Goal: Task Accomplishment & Management: Use online tool/utility

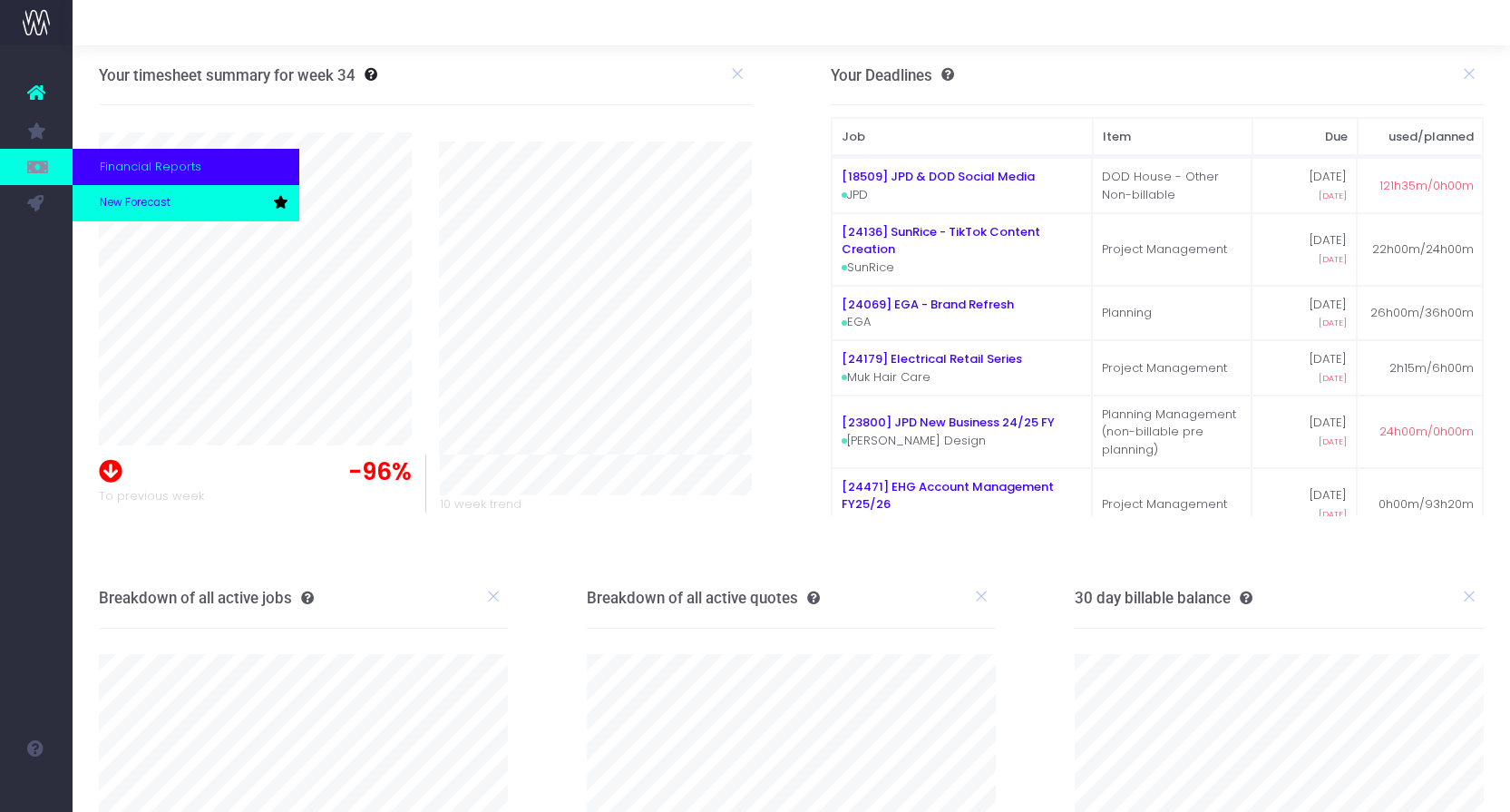
click at [112, 203] on span "New Forecast" at bounding box center [135, 203] width 71 height 17
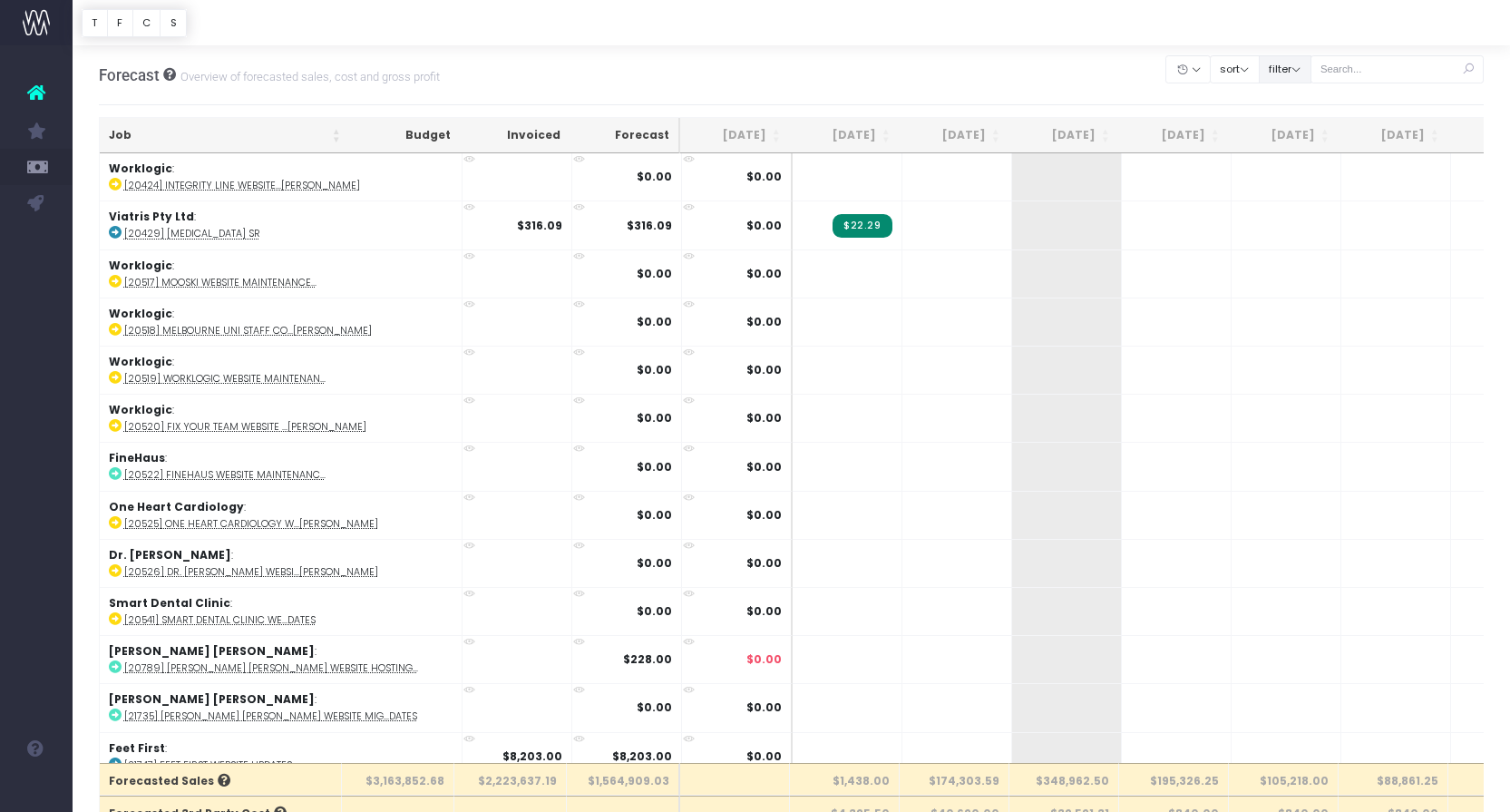
click at [1311, 70] on button "filter" at bounding box center [1285, 69] width 53 height 28
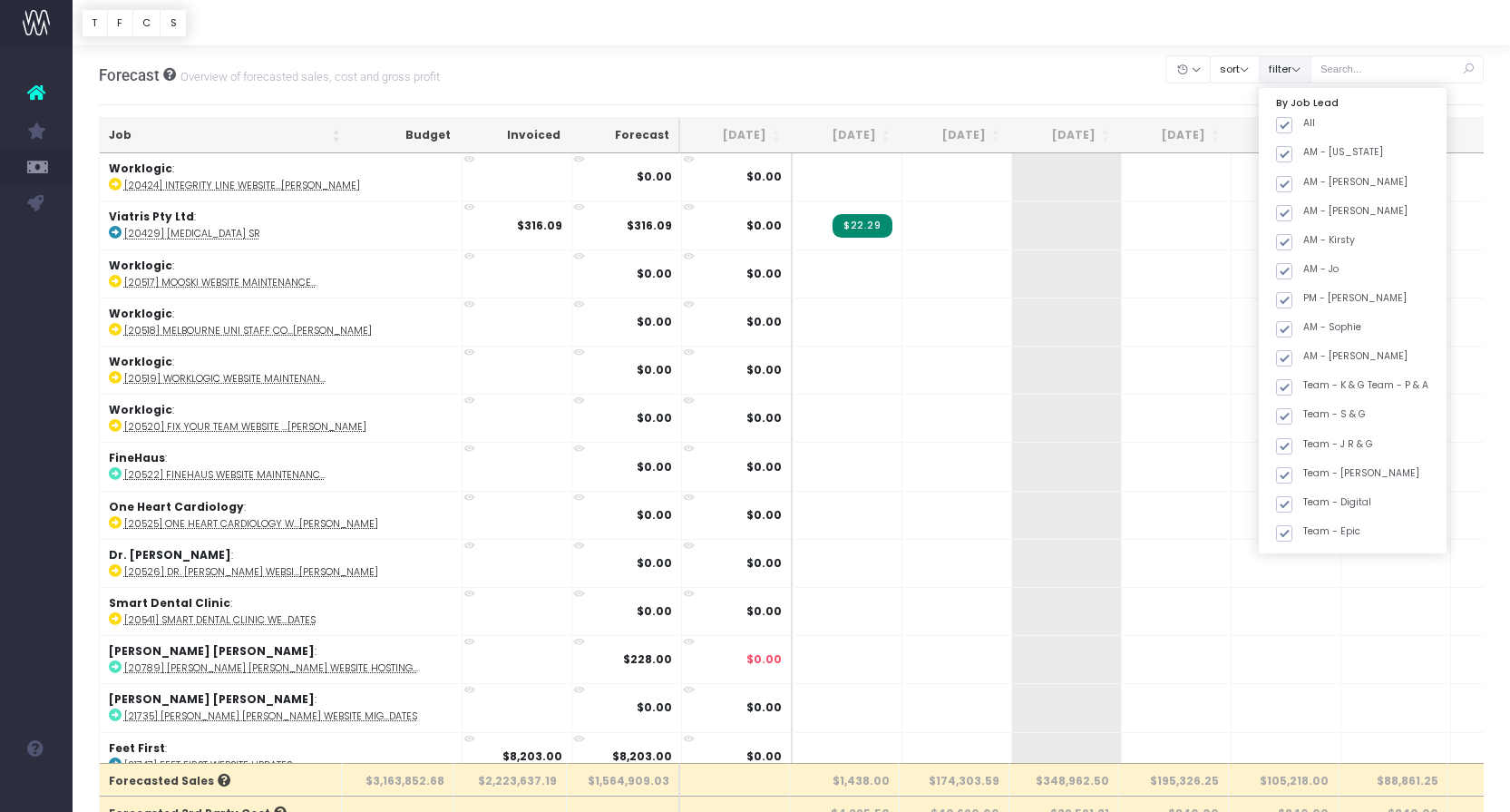
scroll to position [1, 0]
click at [1293, 118] on span at bounding box center [1284, 124] width 17 height 17
click at [1308, 118] on input "All" at bounding box center [1310, 121] width 12 height 12
checkbox input "false"
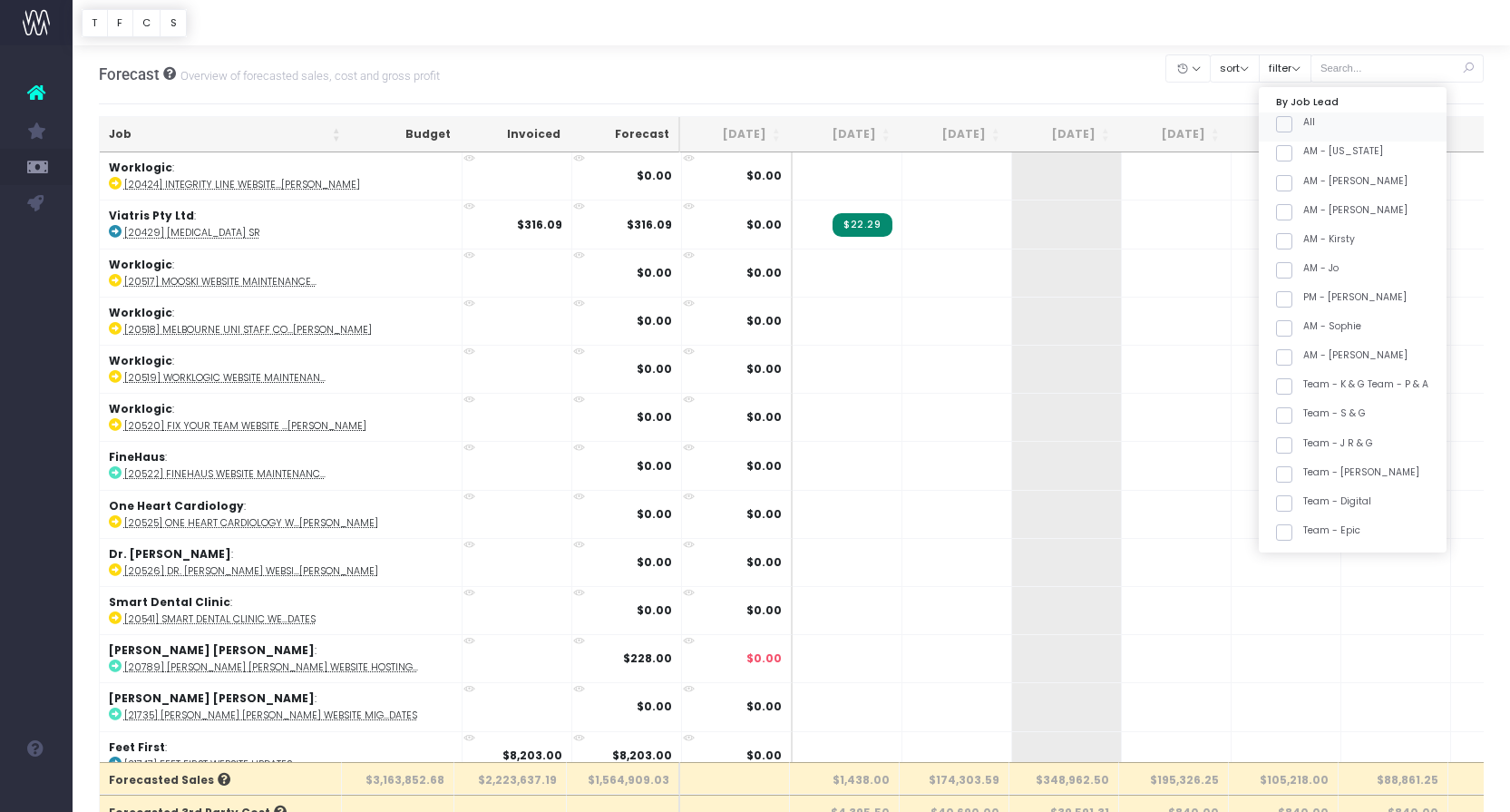
checkbox input "false"
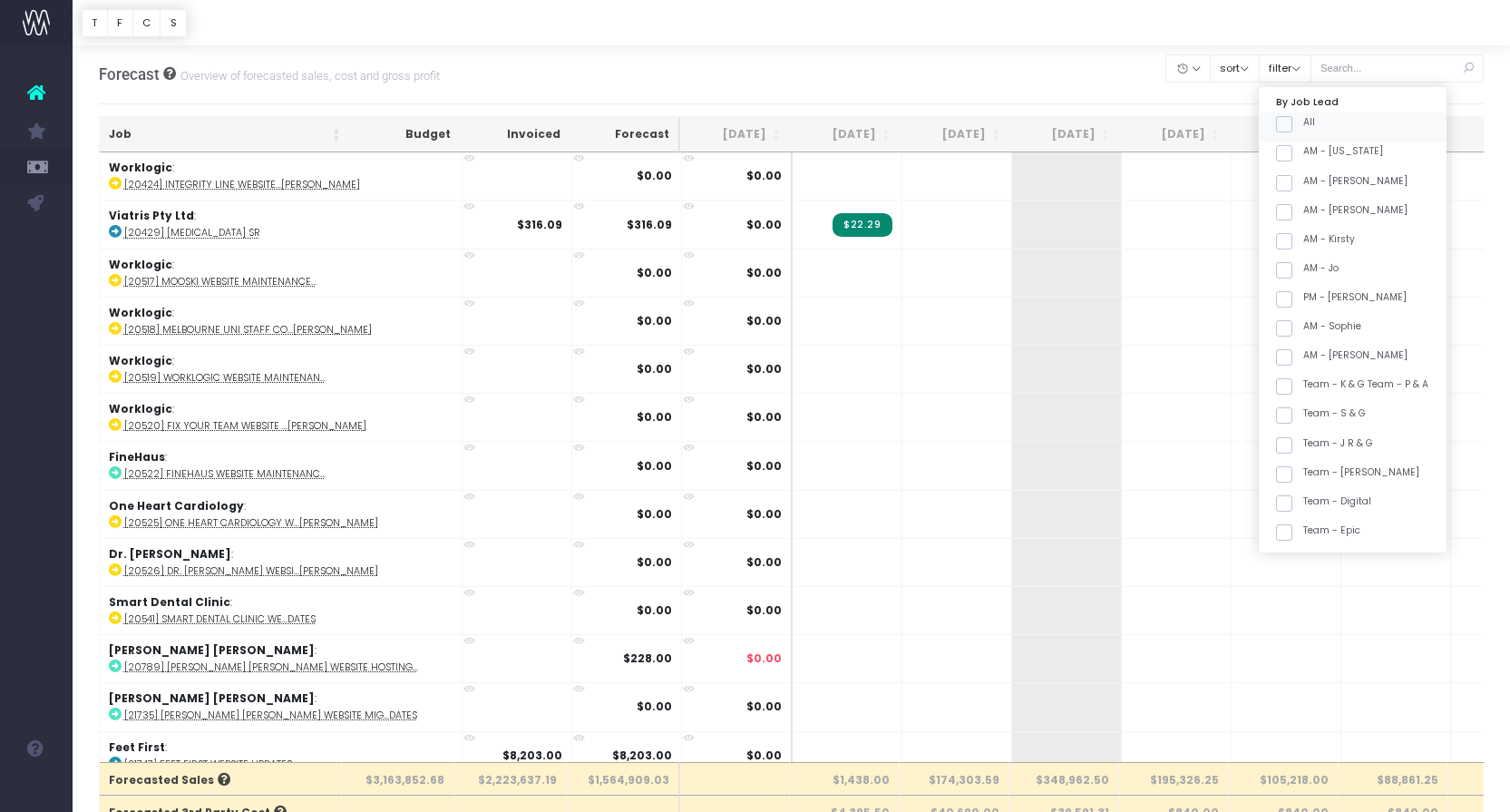
checkbox input "false"
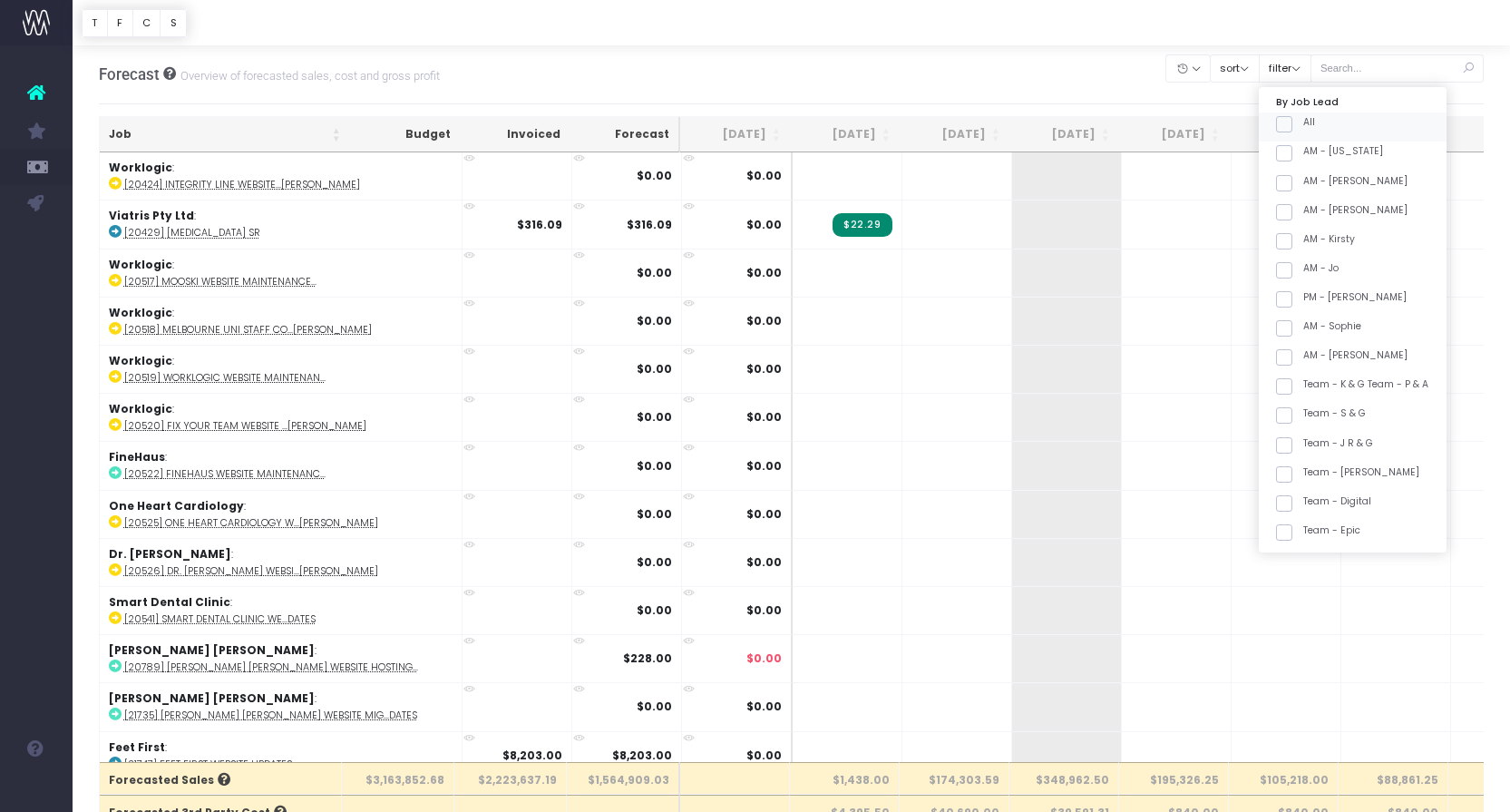
checkbox input "false"
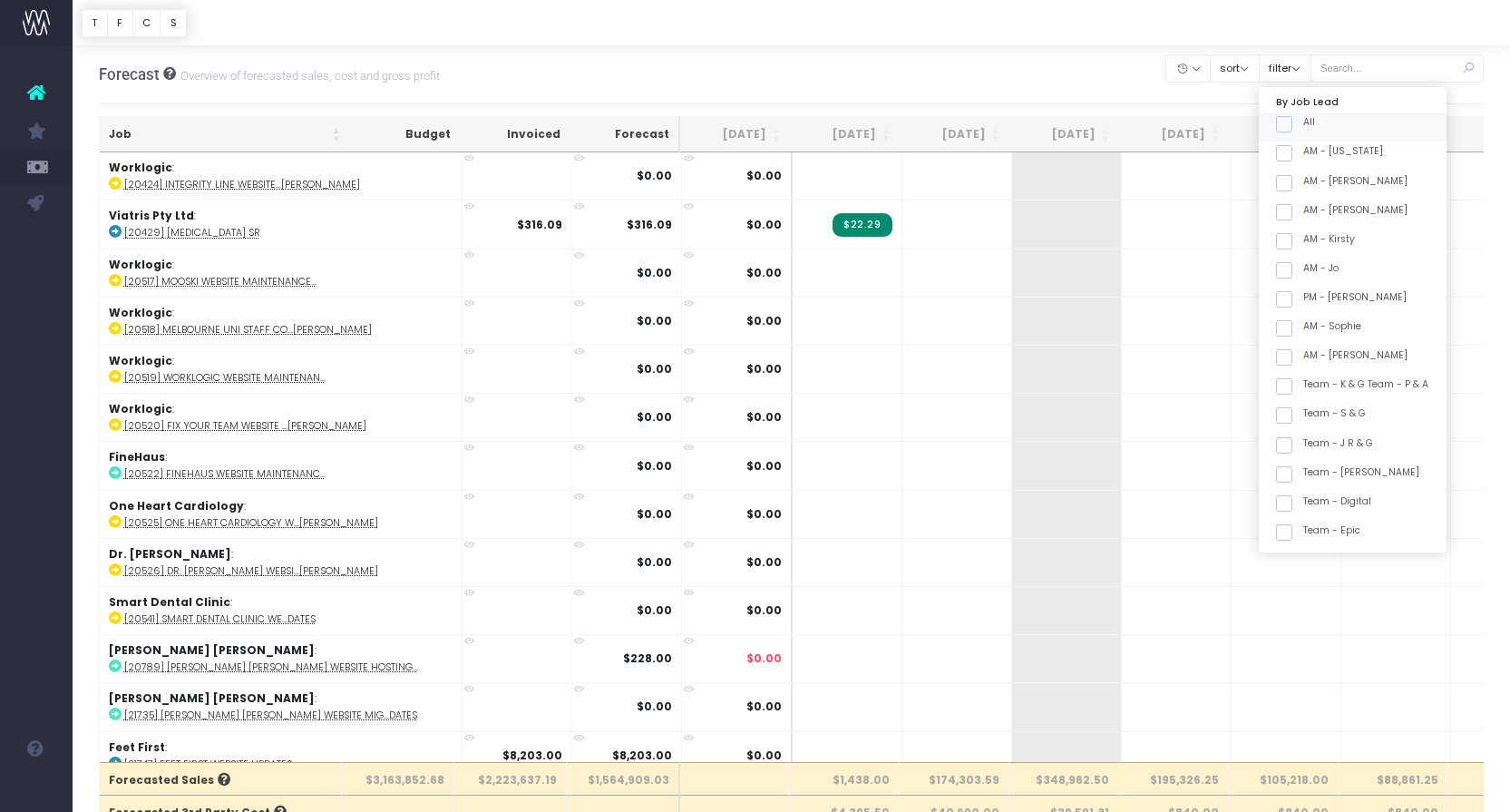
checkbox input "false"
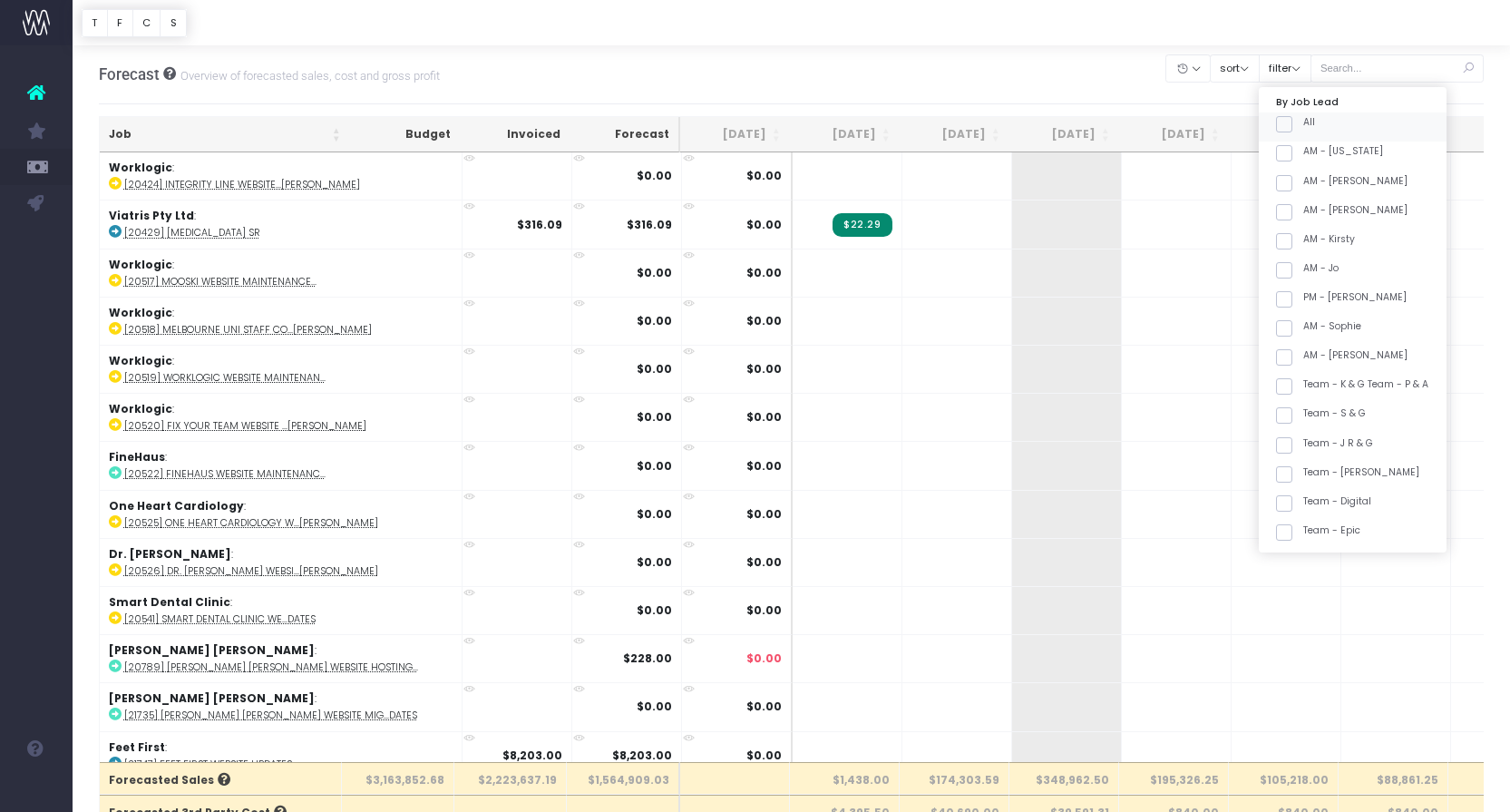
checkbox input "false"
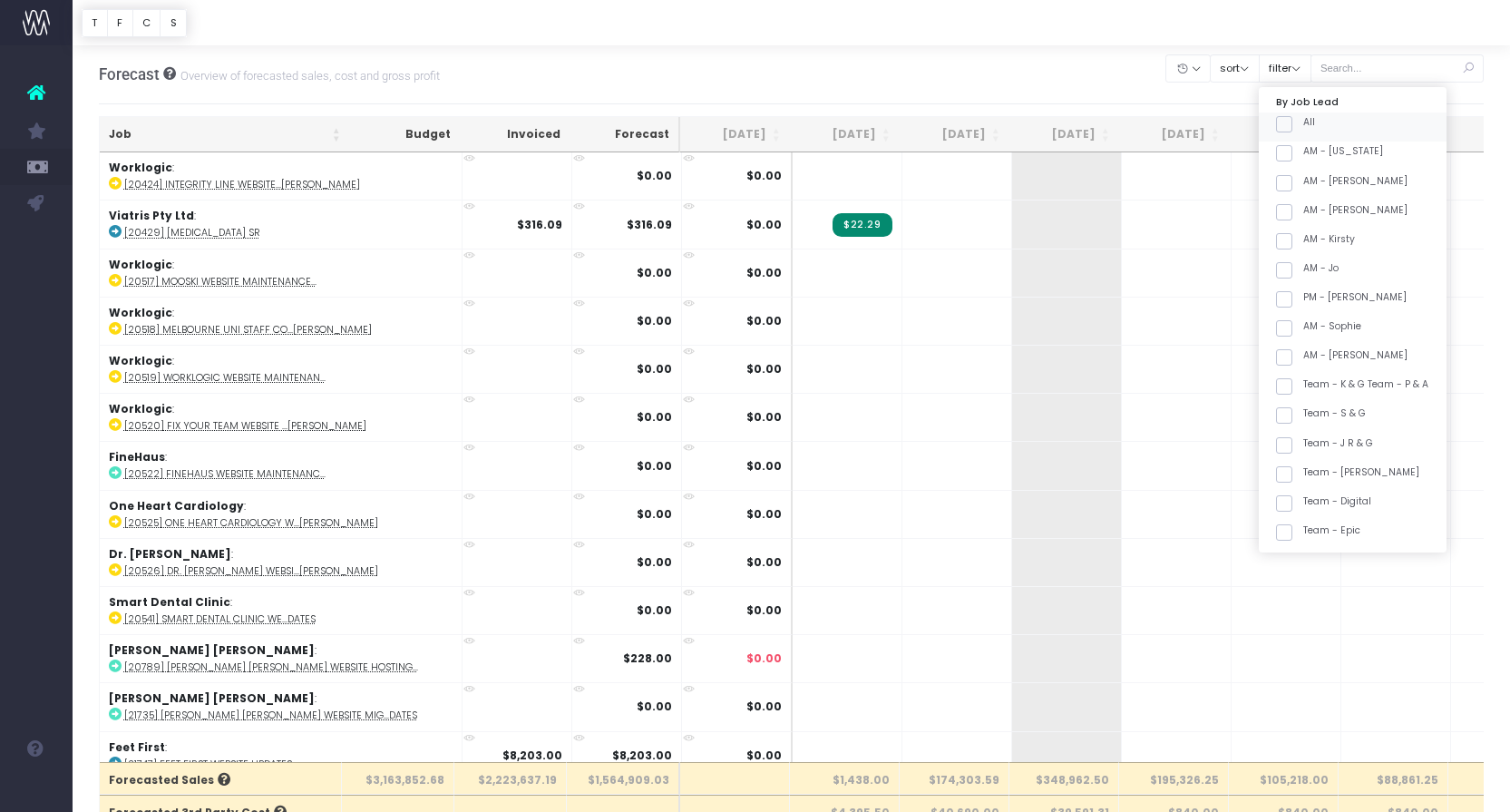
checkbox input "false"
click at [1355, 290] on label "Team - [PERSON_NAME]" at bounding box center [1348, 297] width 143 height 15
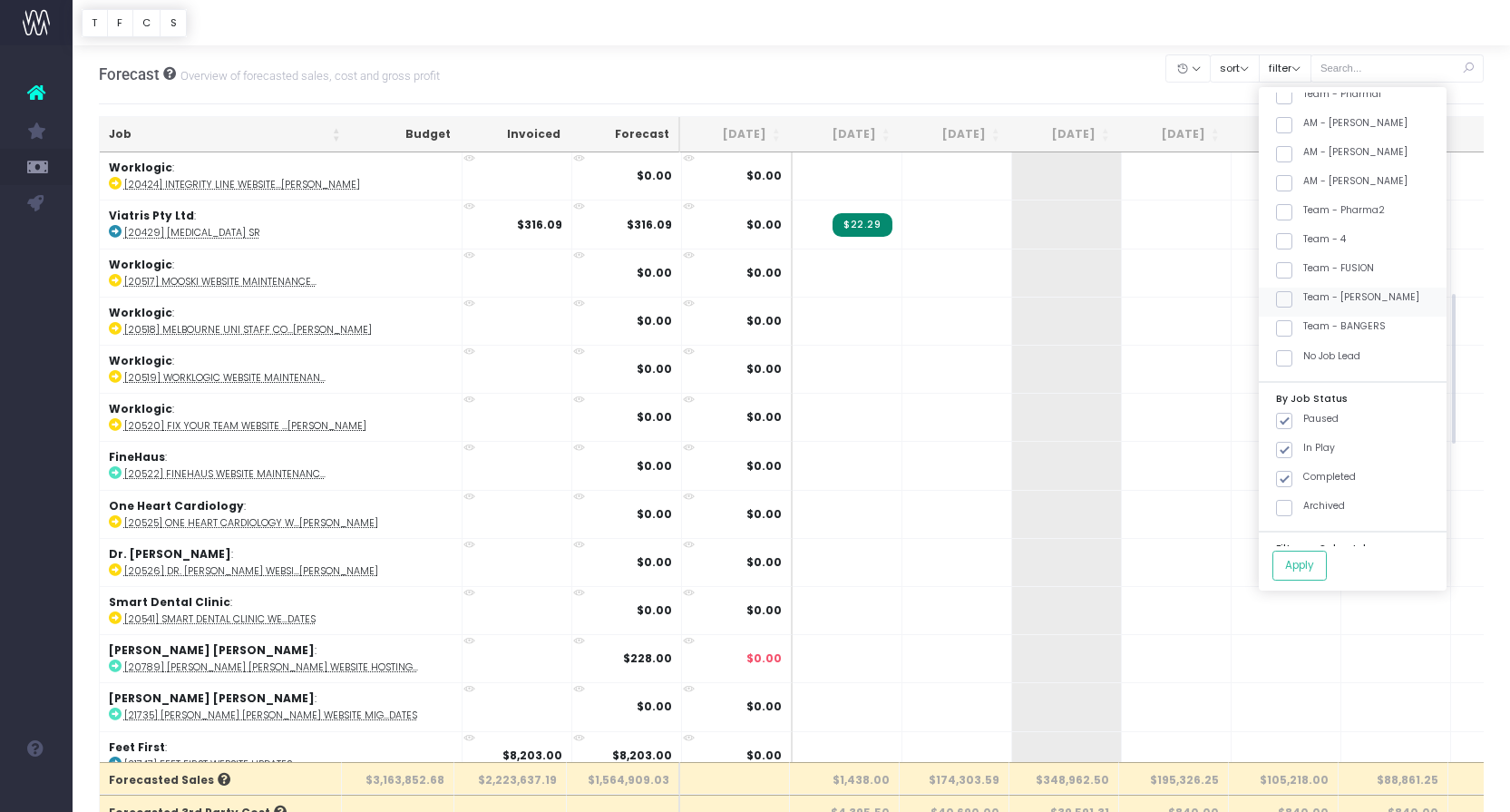
click at [1316, 290] on input "Team - [PERSON_NAME]" at bounding box center [1310, 296] width 12 height 12
checkbox input "true"
click at [1328, 569] on button "Apply" at bounding box center [1299, 565] width 54 height 30
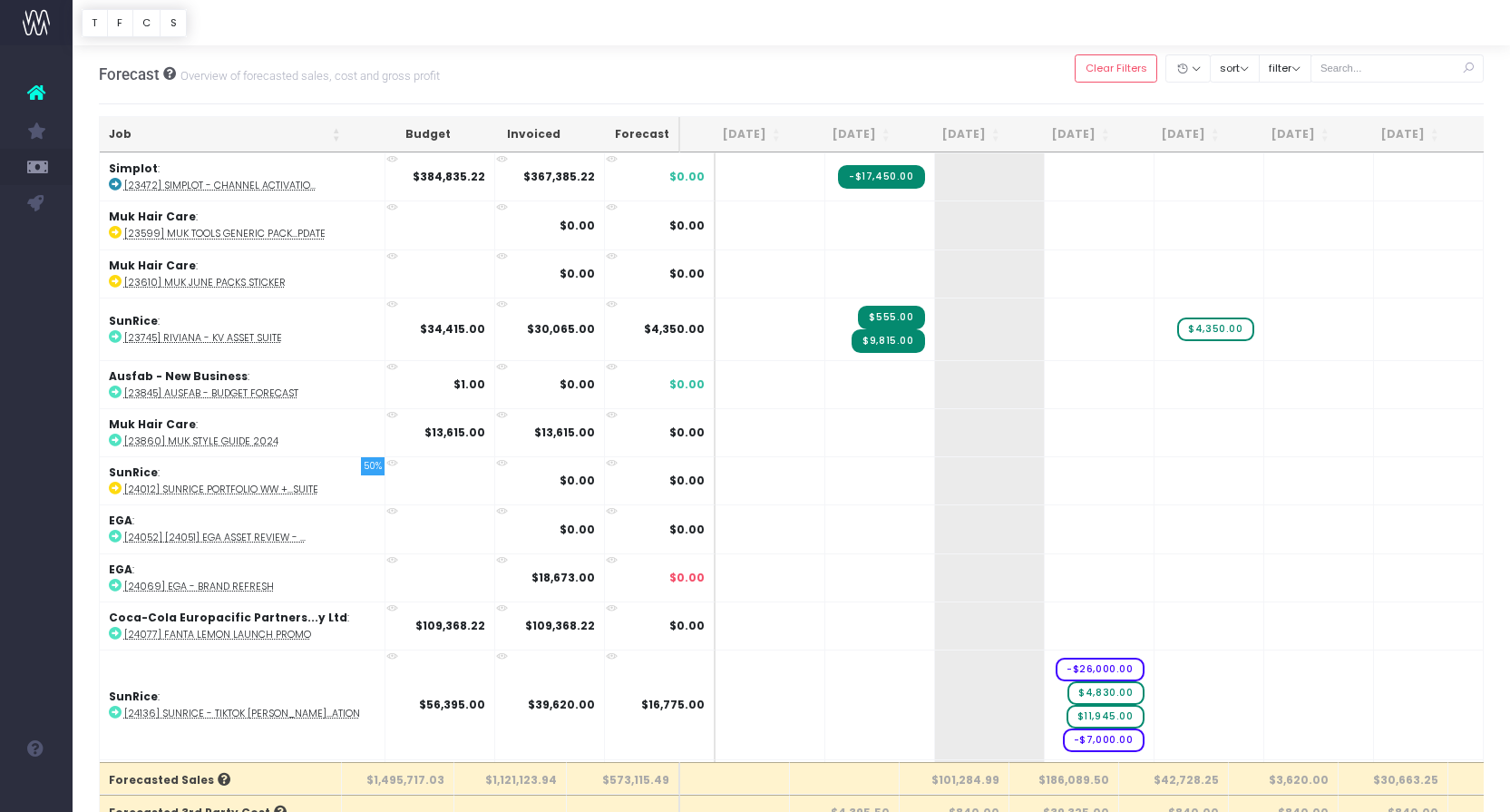
click at [284, 144] on th "Job" at bounding box center [225, 134] width 250 height 35
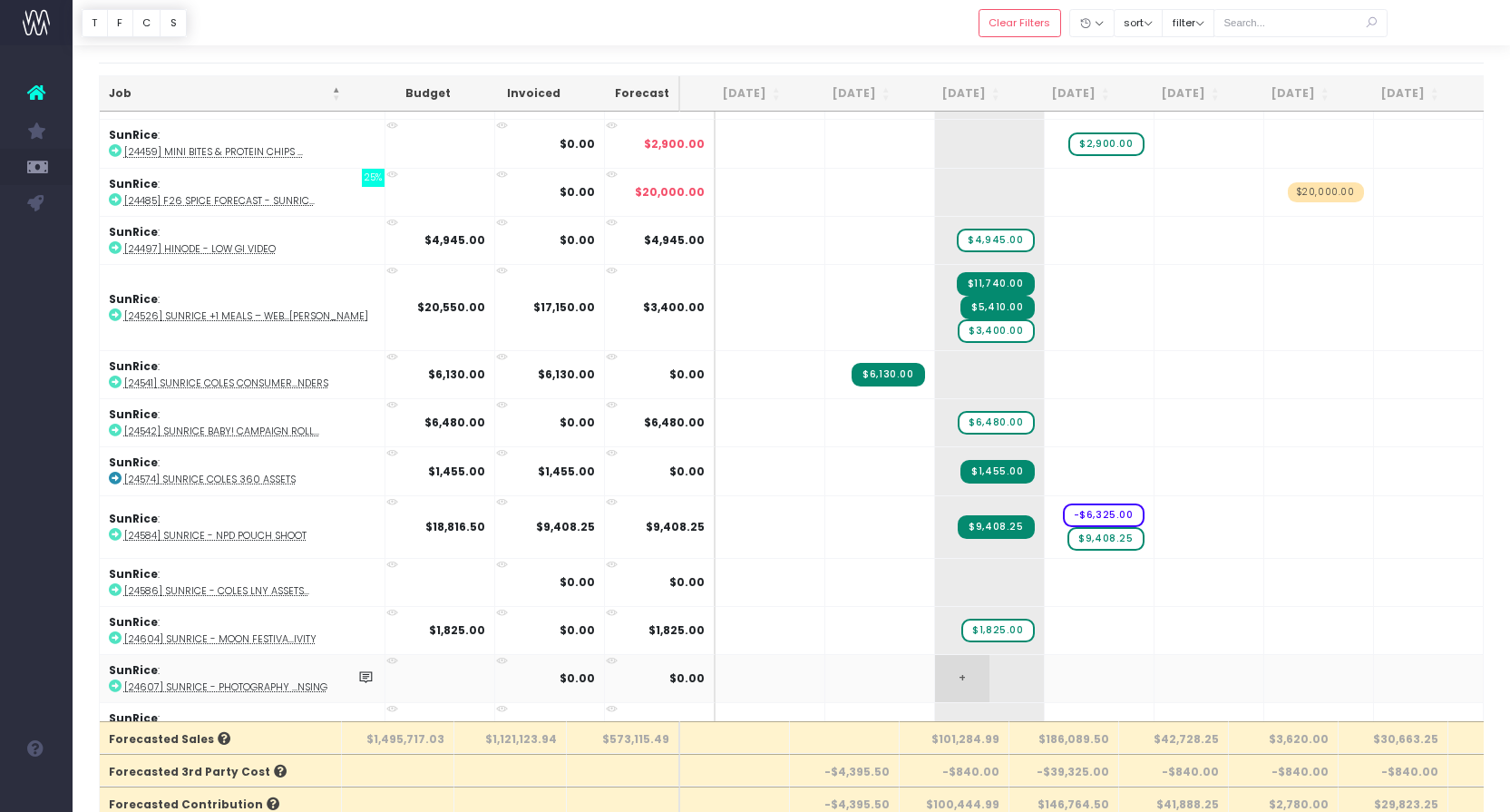
scroll to position [2986, 0]
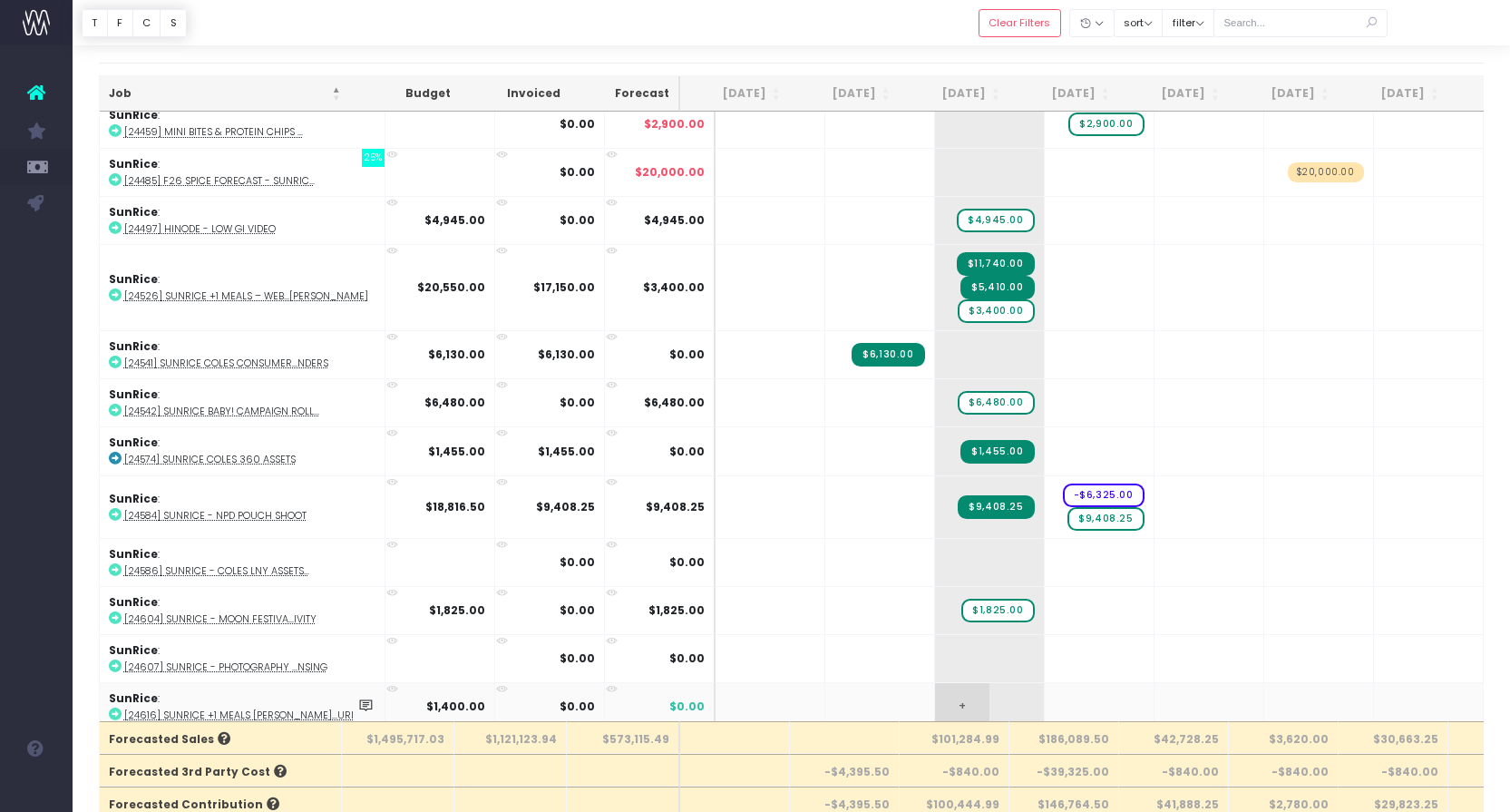
click at [935, 690] on span "+" at bounding box center [962, 706] width 54 height 47
click at [977, 693] on input "1400" at bounding box center [990, 708] width 90 height 36
